Goal: Information Seeking & Learning: Learn about a topic

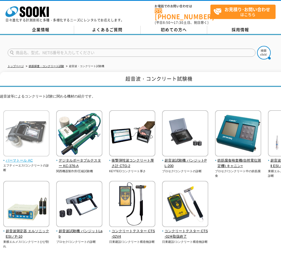
click at [24, 128] on img at bounding box center [26, 134] width 46 height 48
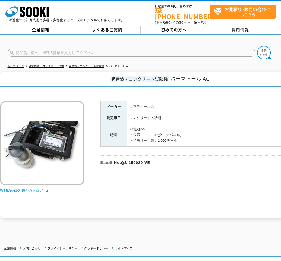
click at [36, 189] on link "総合カタログ" at bounding box center [35, 191] width 27 height 4
